Goal: Information Seeking & Learning: Obtain resource

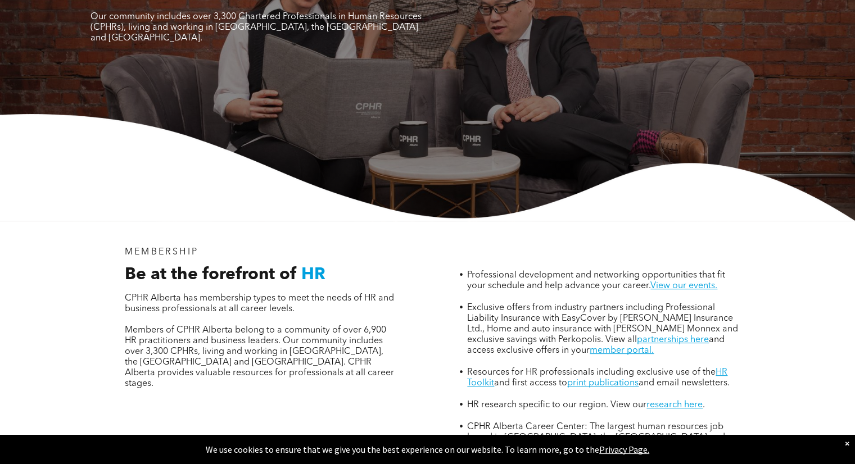
scroll to position [204, 0]
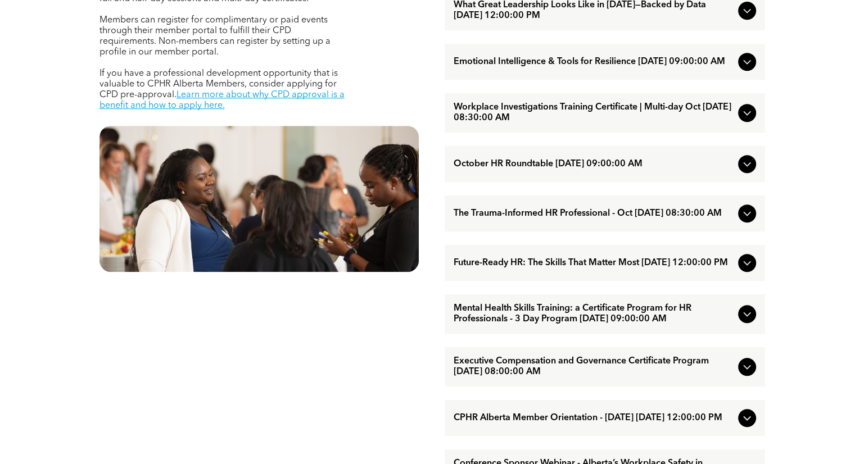
scroll to position [528, 0]
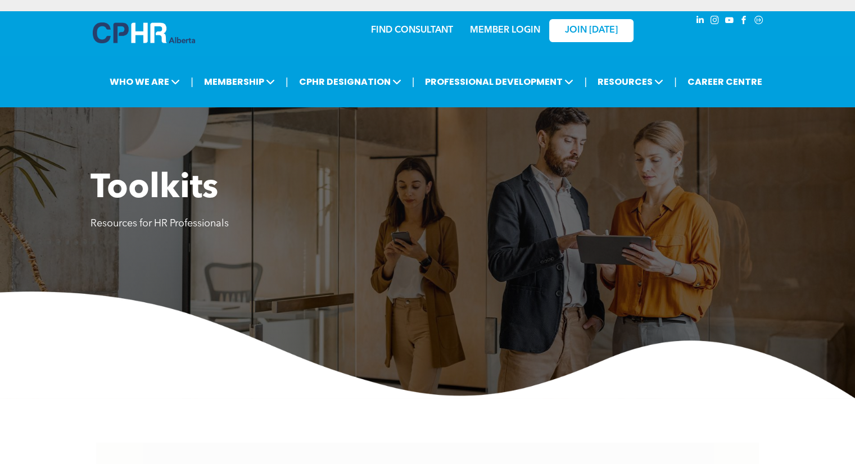
click at [611, 153] on div "Toolkits Resources for HR Professionals" at bounding box center [427, 227] width 855 height 342
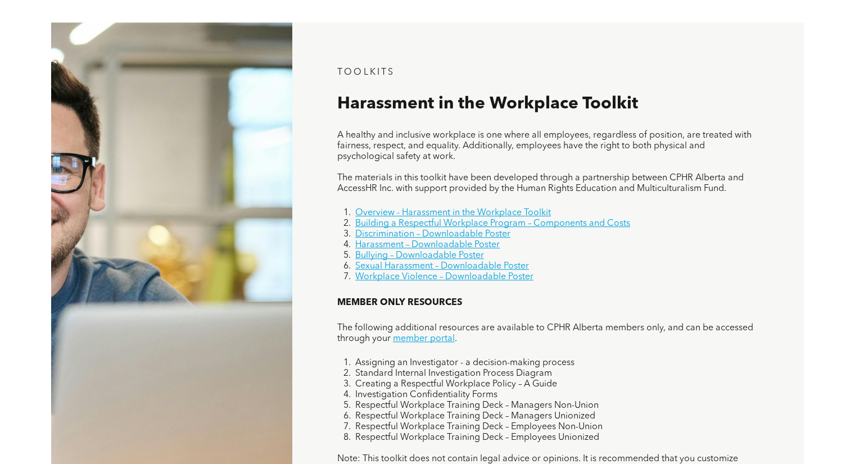
scroll to position [659, 0]
